Goal: Navigation & Orientation: Understand site structure

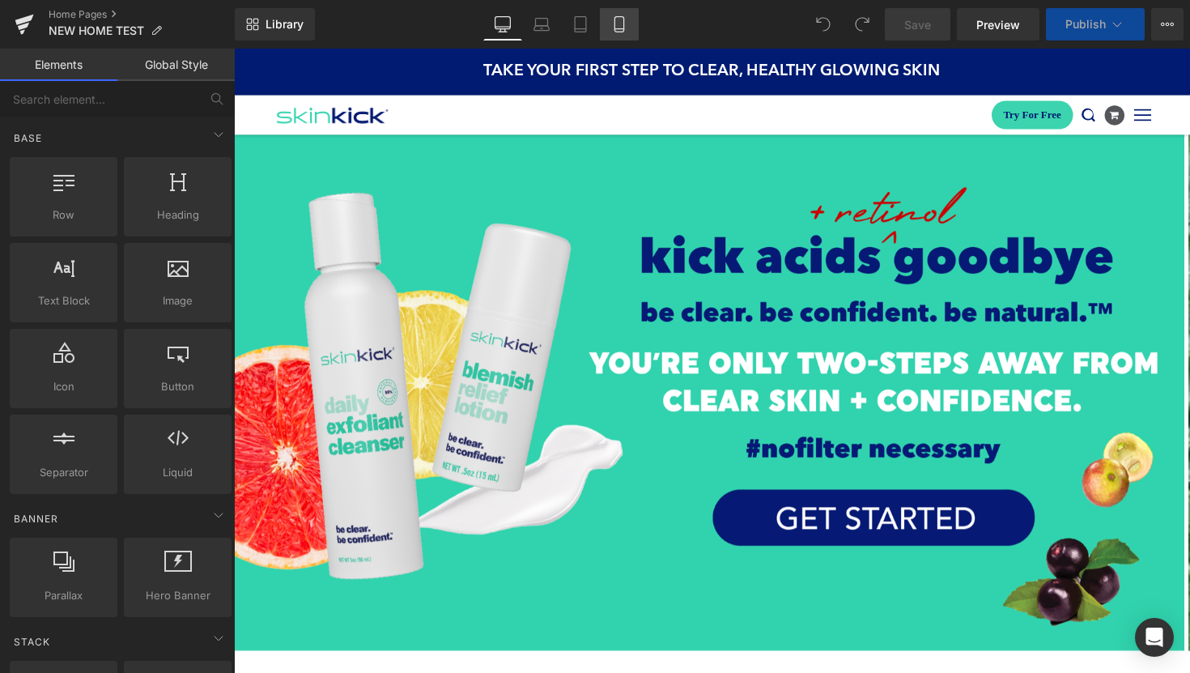
click at [624, 37] on link "Mobile" at bounding box center [619, 24] width 39 height 32
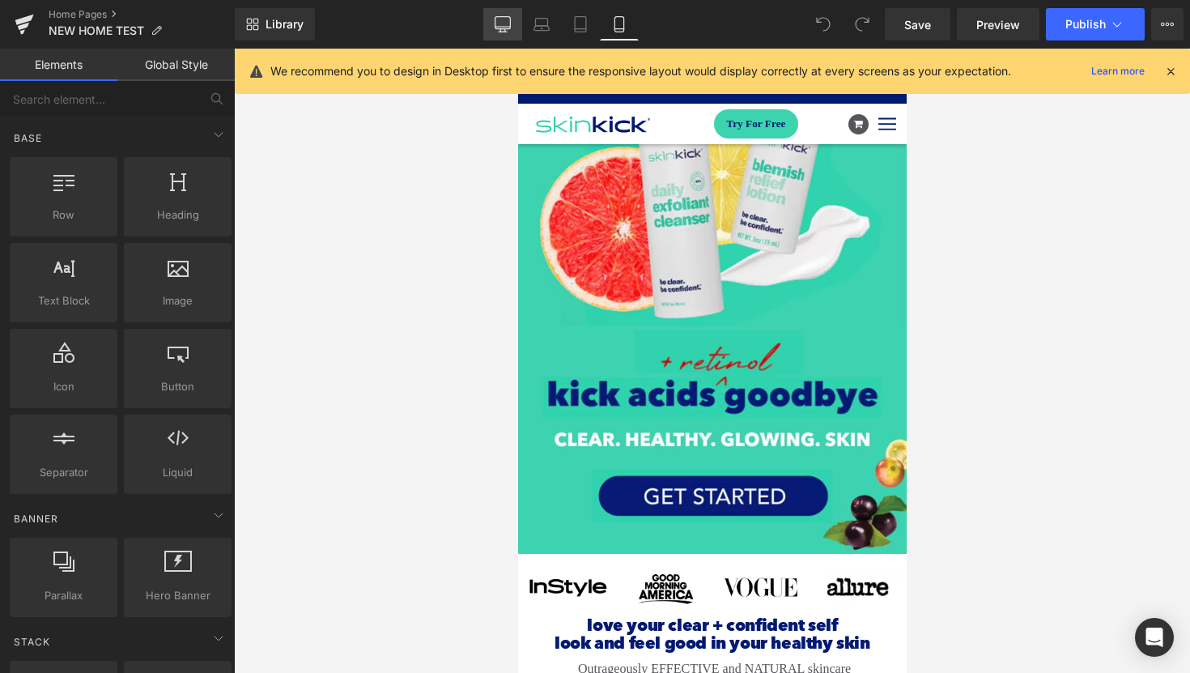
click at [519, 36] on link "Desktop" at bounding box center [502, 24] width 39 height 32
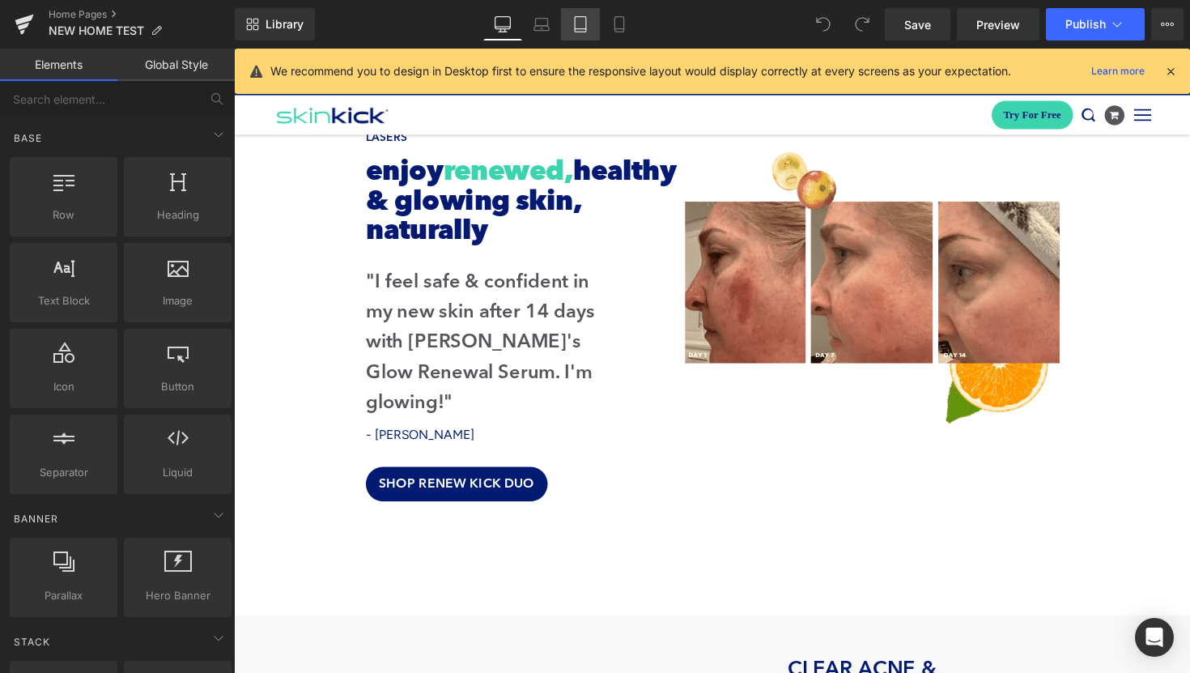
click at [577, 23] on icon at bounding box center [580, 24] width 16 height 16
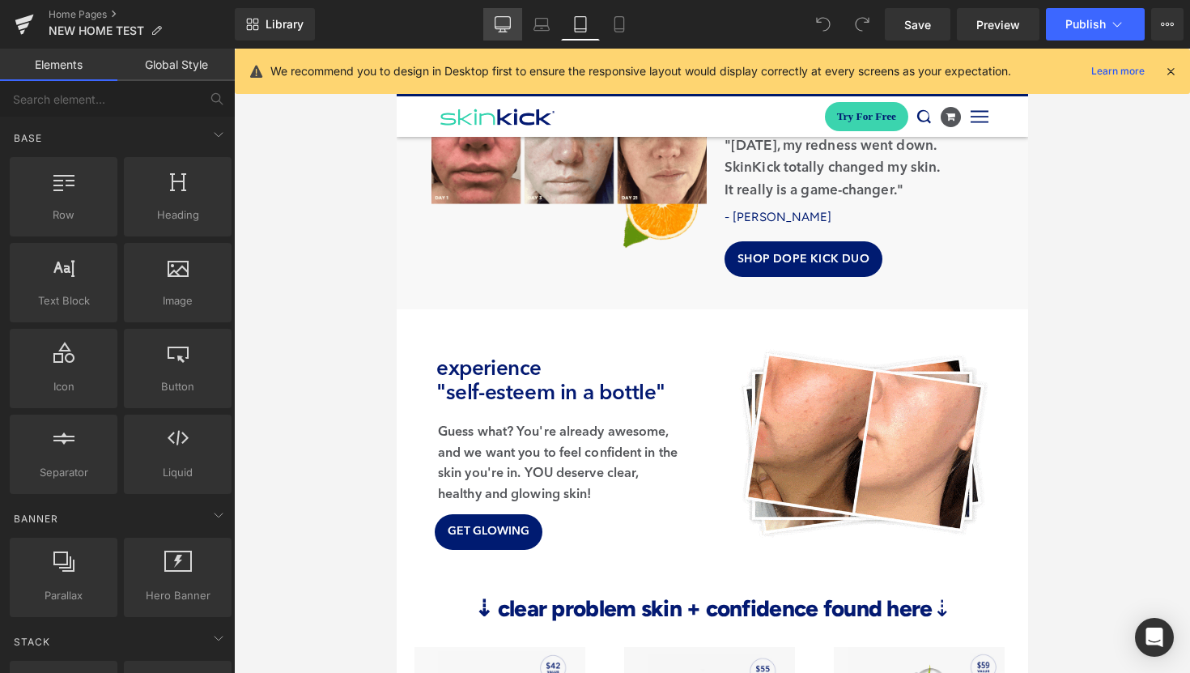
click at [511, 23] on icon at bounding box center [502, 23] width 15 height 12
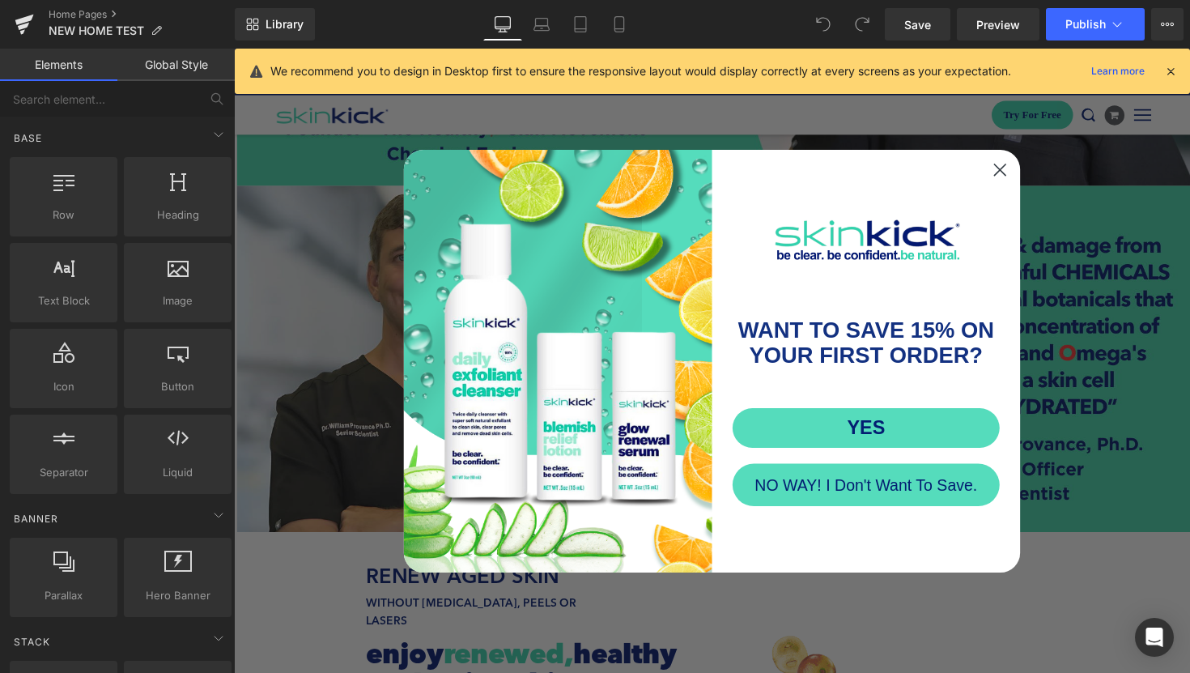
scroll to position [1386, 0]
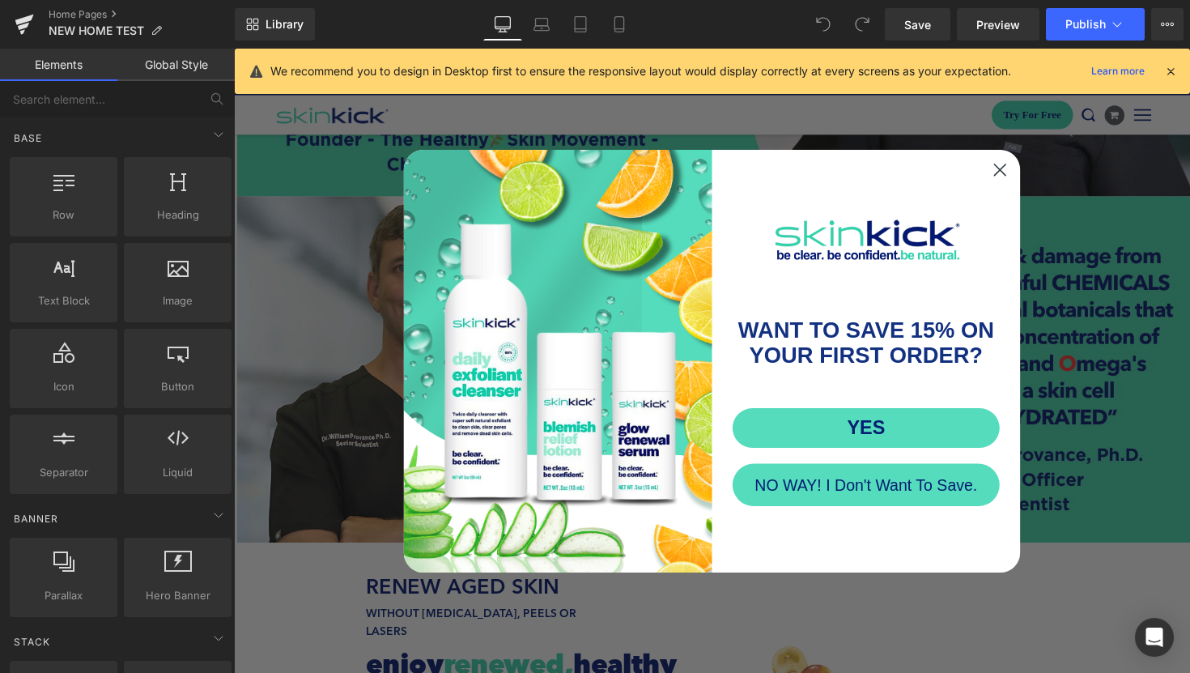
click at [1016, 184] on circle "Close dialog" at bounding box center [1018, 172] width 27 height 27
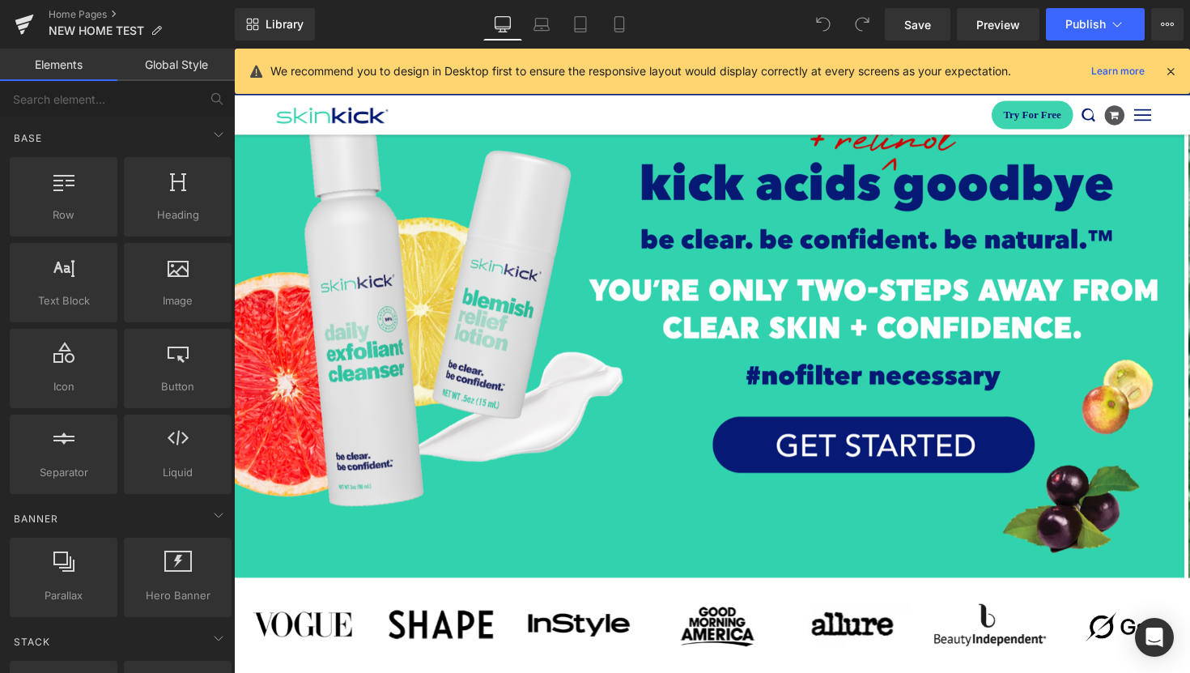
scroll to position [0, 0]
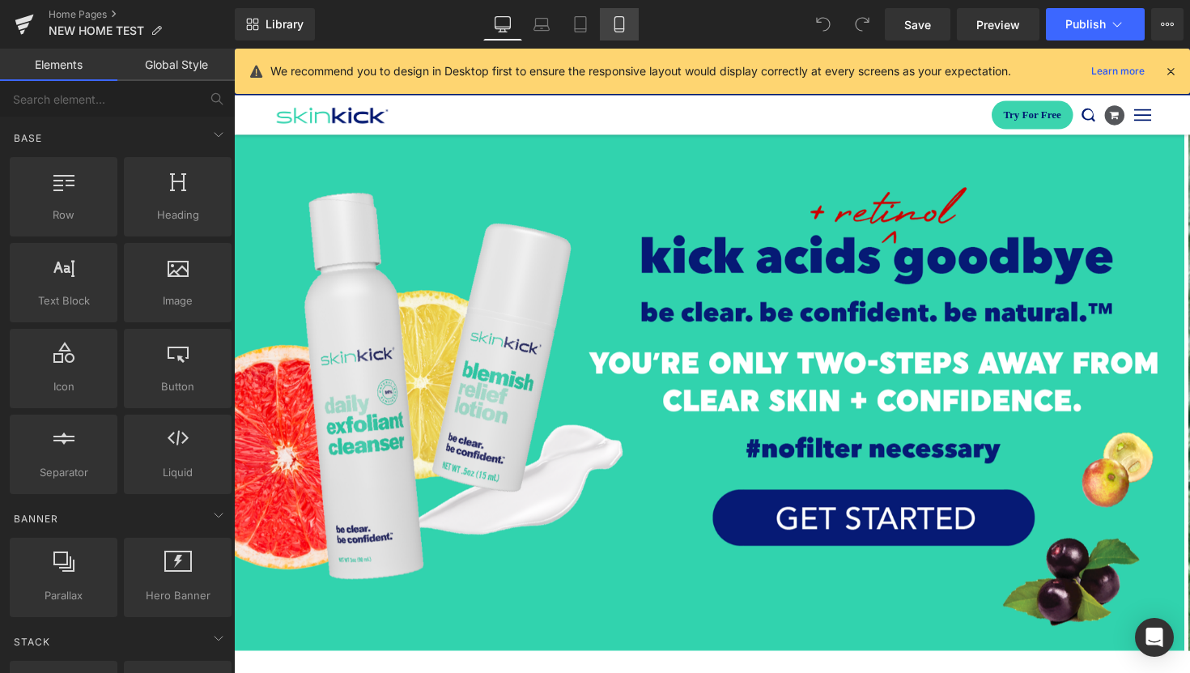
click at [616, 14] on link "Mobile" at bounding box center [619, 24] width 39 height 32
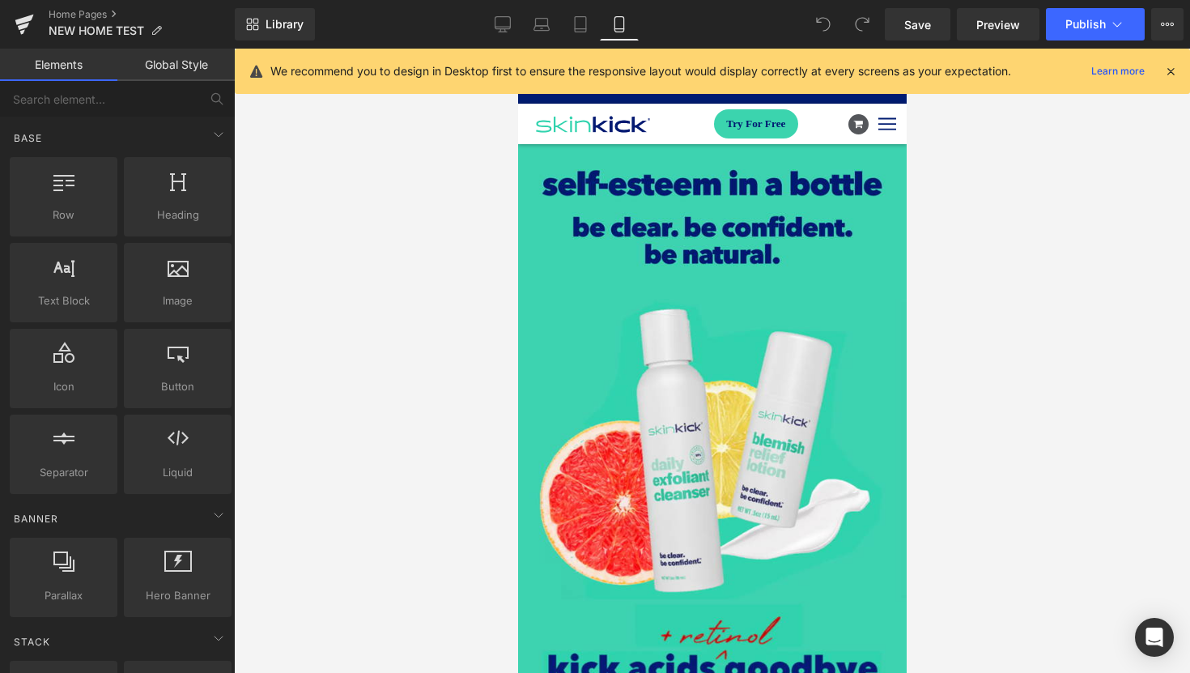
scroll to position [88, 0]
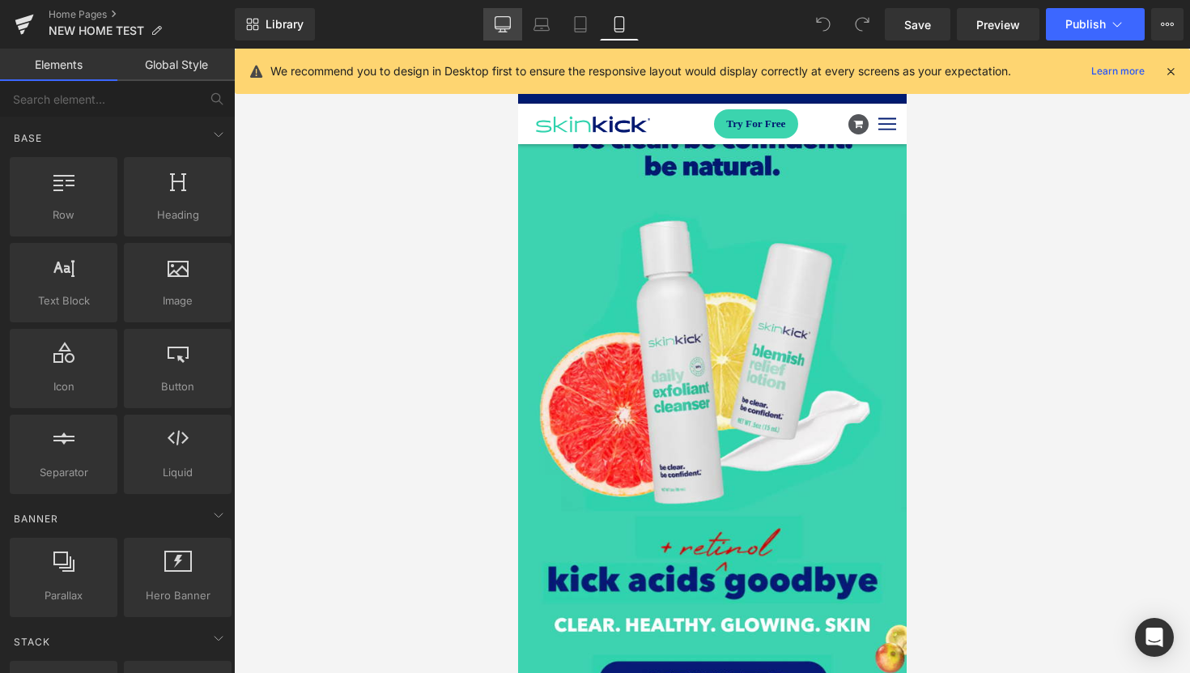
click at [496, 31] on icon at bounding box center [503, 24] width 16 height 16
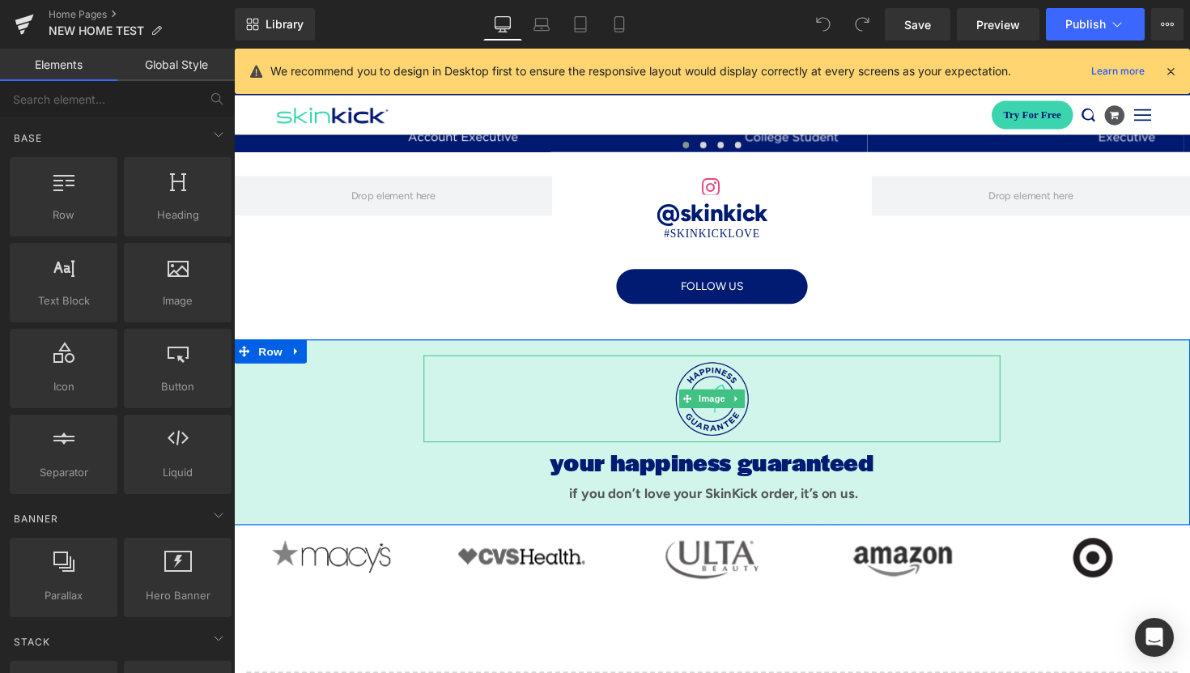
scroll to position [6959, 0]
